Goal: Task Accomplishment & Management: Complete application form

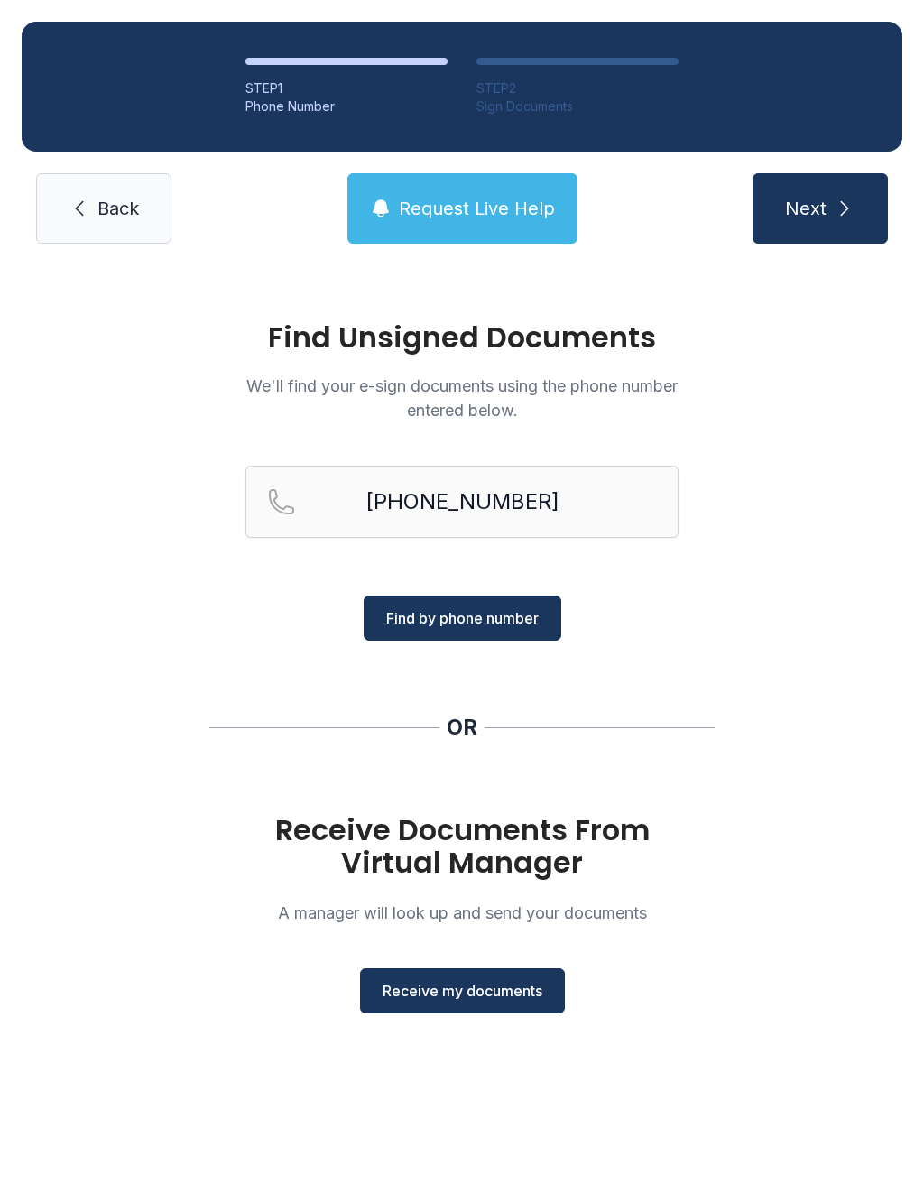
type input "[PHONE_NUMBER]"
click at [530, 617] on span "Find by phone number" at bounding box center [462, 618] width 152 height 22
click at [532, 618] on span "Find by phone number" at bounding box center [462, 618] width 152 height 22
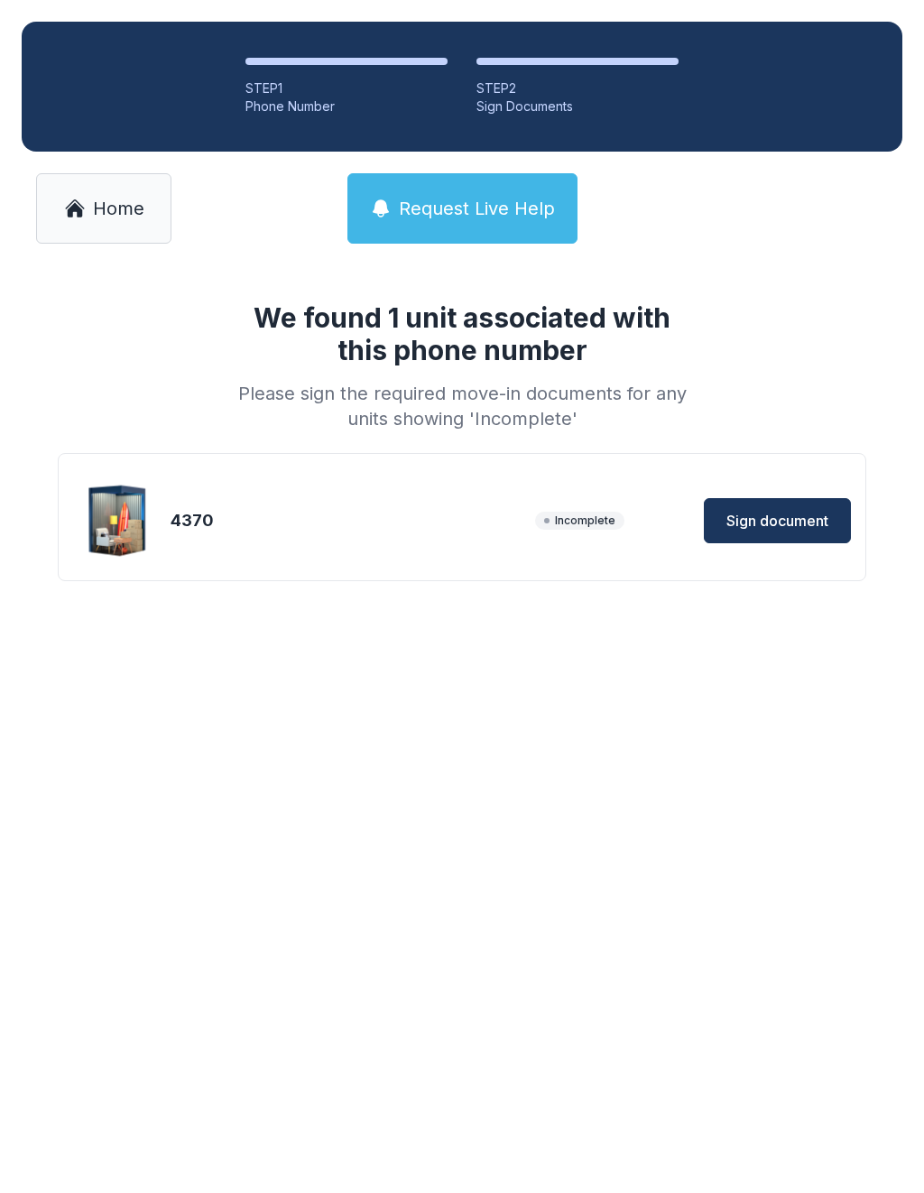
click at [791, 513] on span "Sign document" at bounding box center [777, 521] width 102 height 22
click at [91, 201] on link "Home" at bounding box center [103, 208] width 135 height 70
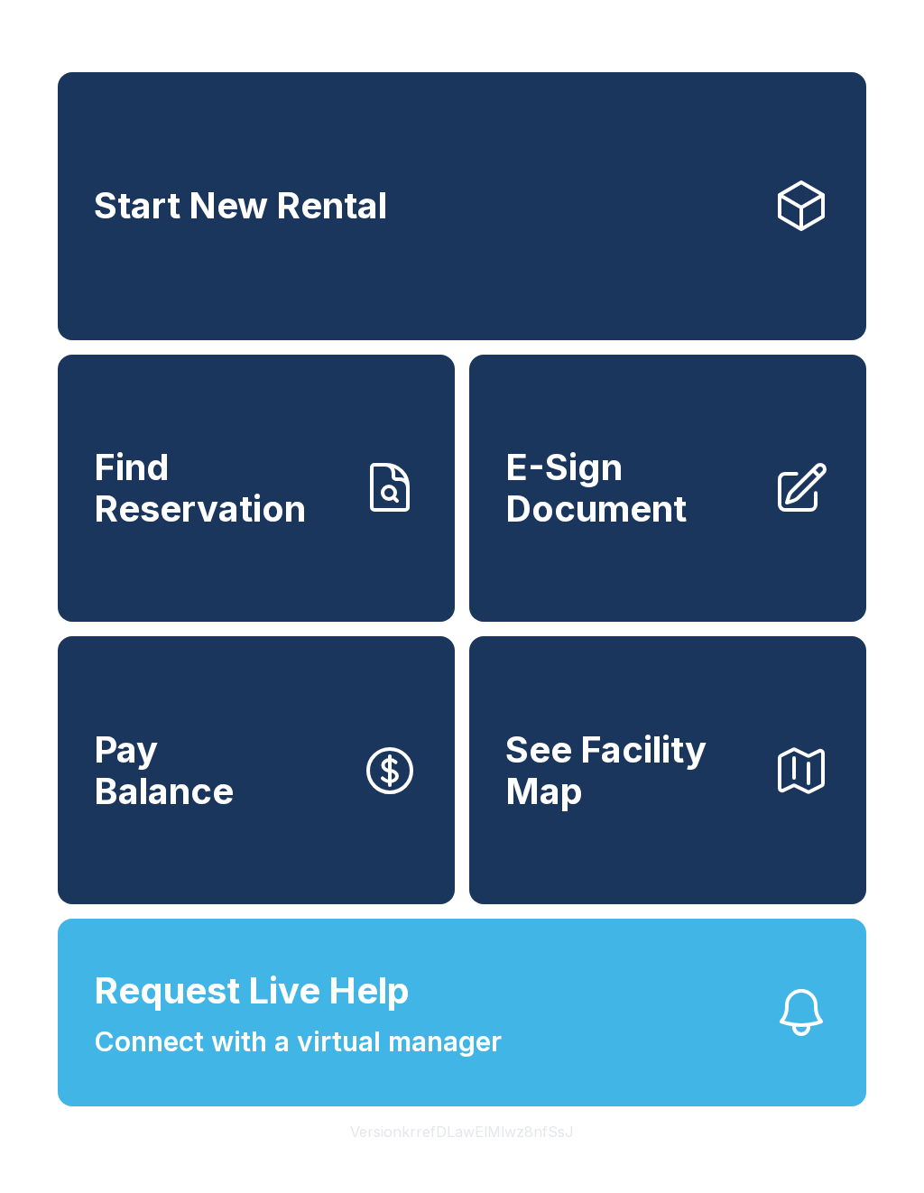
click at [817, 340] on link "Start New Rental" at bounding box center [462, 206] width 808 height 268
